Goal: Check status: Check status

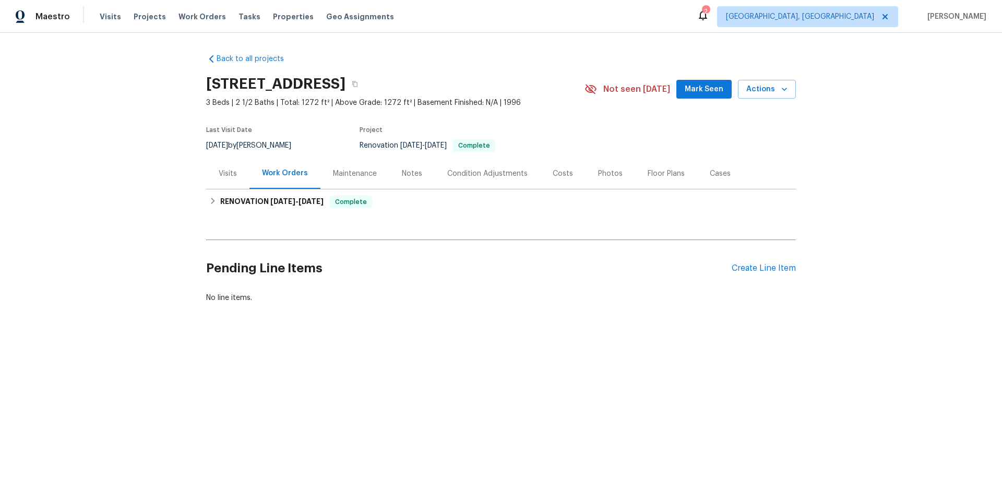
click at [221, 176] on div "Visits" at bounding box center [228, 174] width 18 height 10
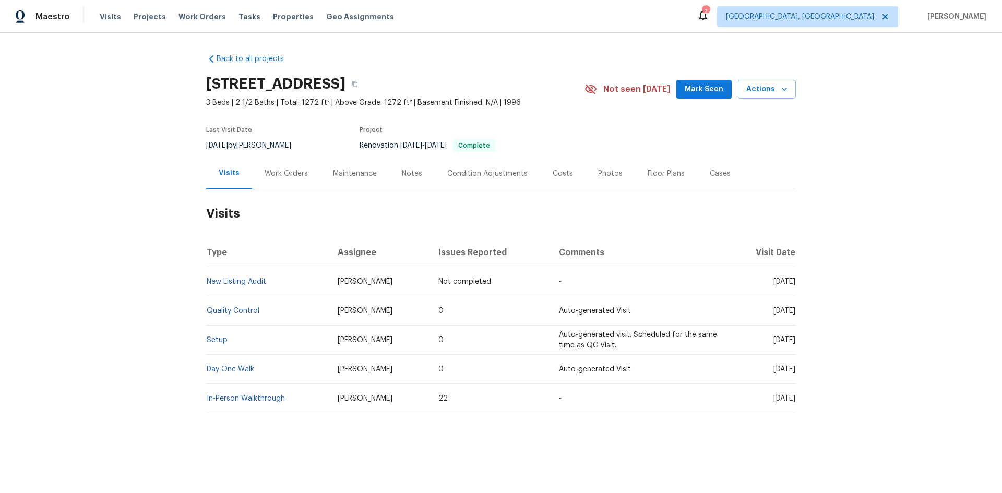
click at [209, 346] on td "Setup" at bounding box center [267, 340] width 123 height 29
click at [212, 335] on td "Setup" at bounding box center [267, 340] width 123 height 29
click at [216, 344] on td "Setup" at bounding box center [267, 340] width 123 height 29
click at [215, 344] on td "Setup" at bounding box center [267, 340] width 123 height 29
click at [215, 337] on link "Setup" at bounding box center [217, 340] width 21 height 7
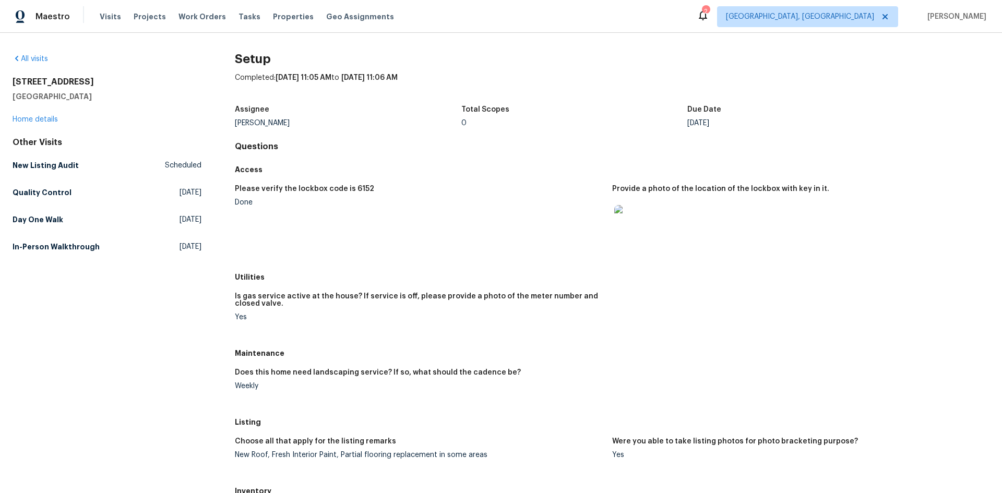
click at [628, 222] on img at bounding box center [630, 221] width 33 height 33
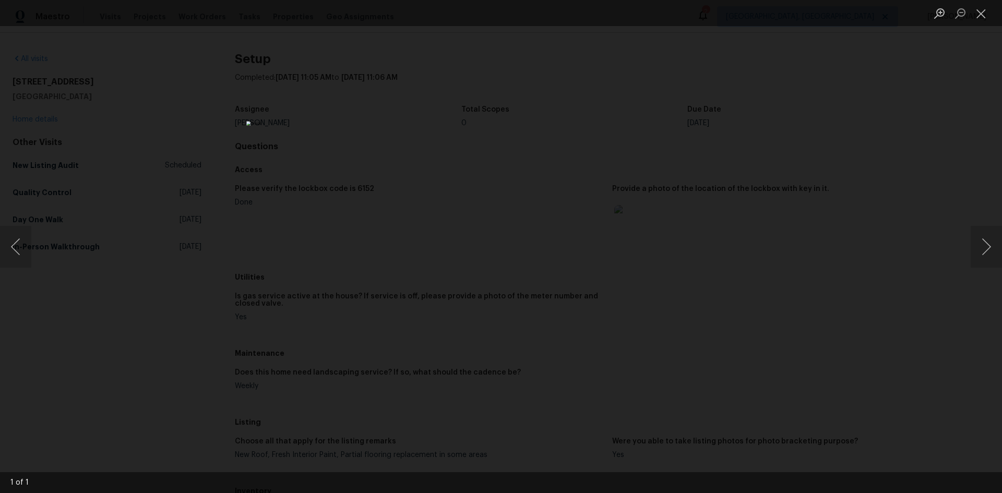
click at [736, 208] on div "Lightbox" at bounding box center [501, 246] width 1002 height 493
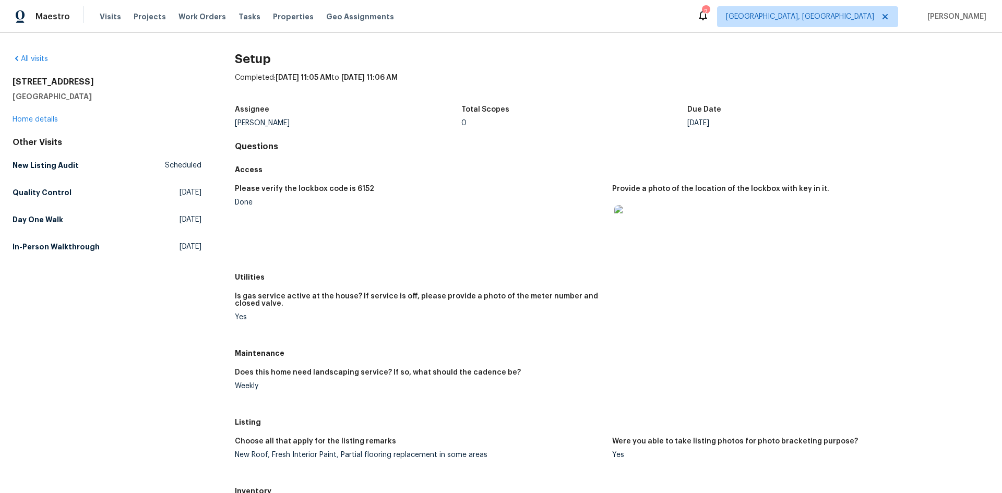
click at [626, 228] on img at bounding box center [630, 221] width 33 height 33
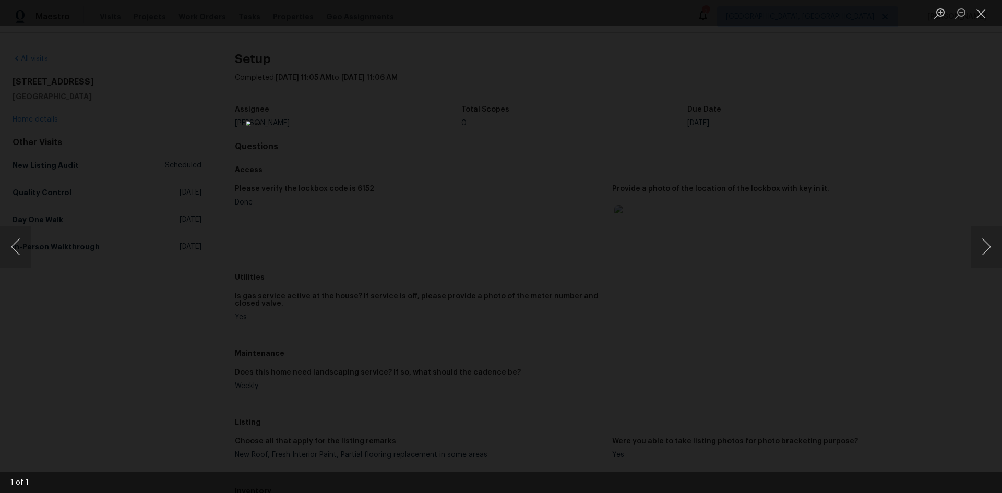
click at [721, 167] on div "Lightbox" at bounding box center [501, 246] width 1002 height 493
